Goal: Transaction & Acquisition: Purchase product/service

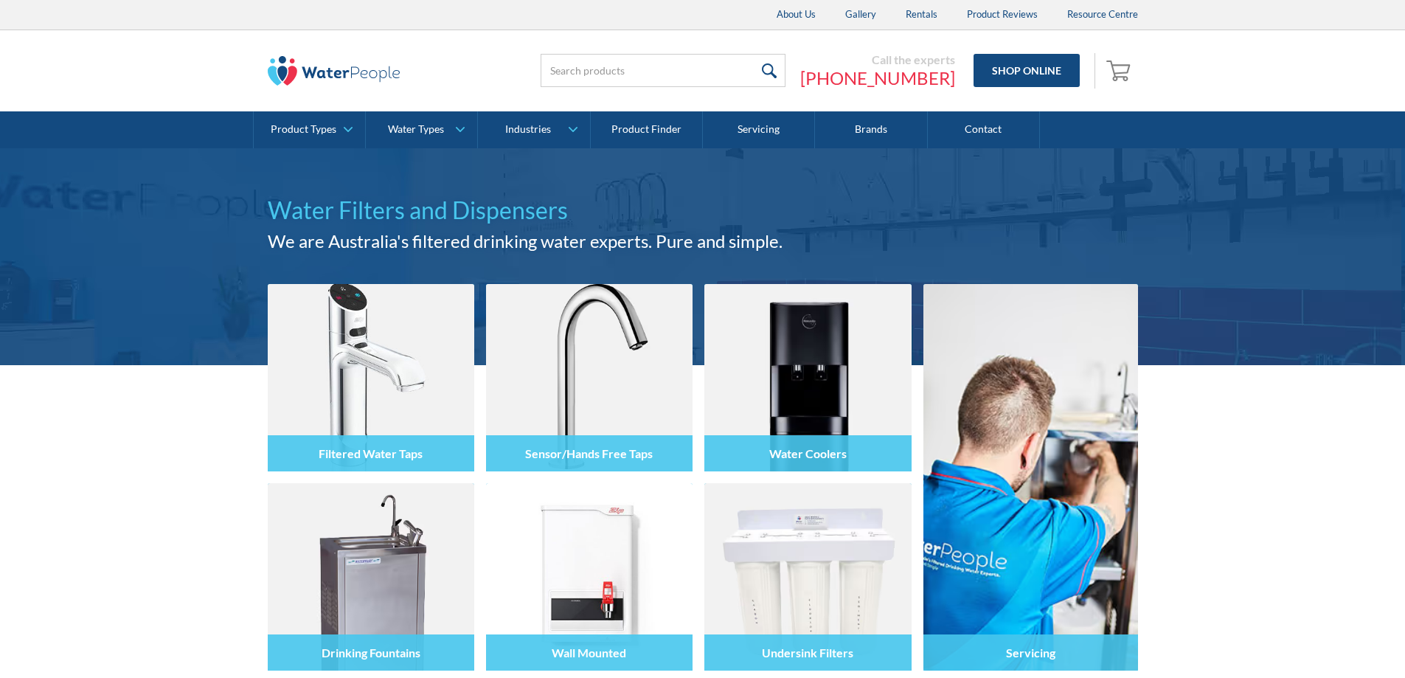
click at [606, 88] on div "Call the experts [PHONE_NUMBER] Shop Online 0 Your Cart Subtotal Pay with brows…" at bounding box center [832, 71] width 612 height 44
click at [600, 79] on input "search" at bounding box center [663, 70] width 245 height 33
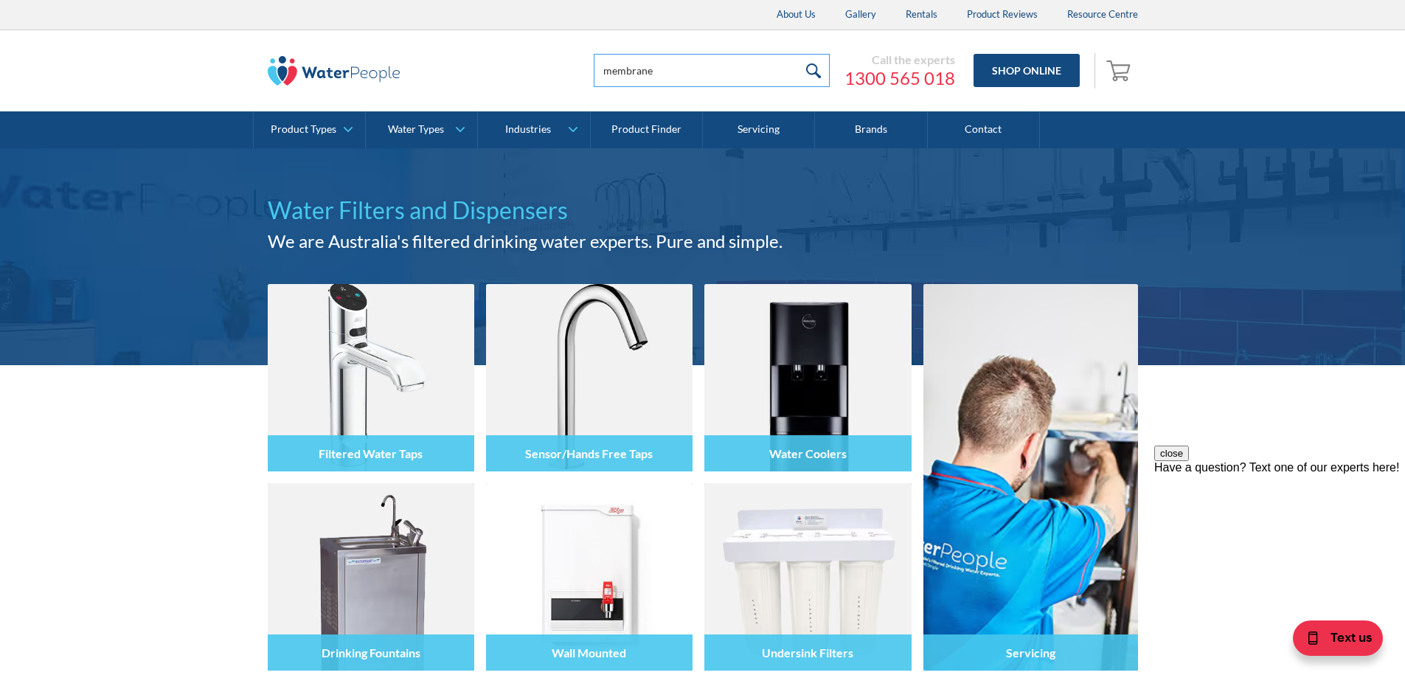
type input "membrane"
click at [798, 70] on input "submit" at bounding box center [814, 70] width 32 height 33
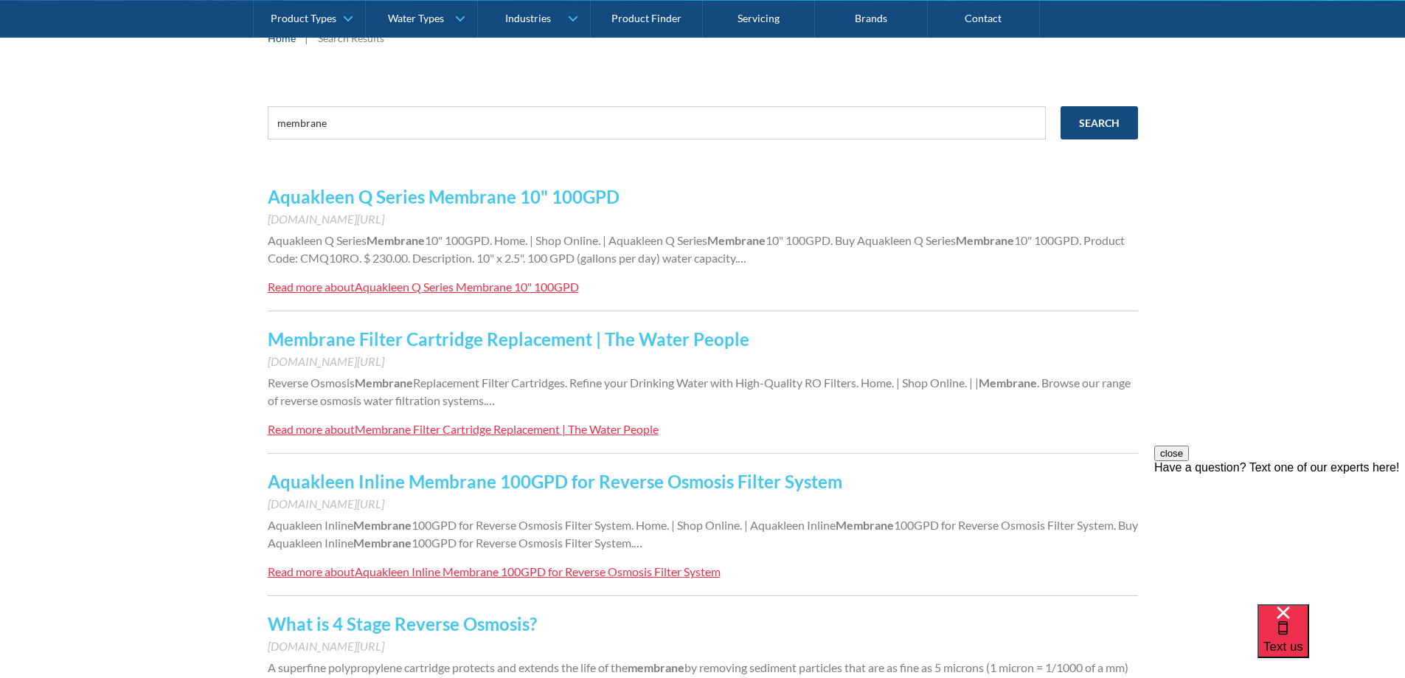
click at [320, 204] on link "Aquakleen Q Series Membrane 10" 100GPD" at bounding box center [444, 196] width 352 height 21
click at [319, 196] on link "Aquakleen Q Series Membrane 10" 100GPD" at bounding box center [444, 196] width 352 height 21
